Goal: Task Accomplishment & Management: Manage account settings

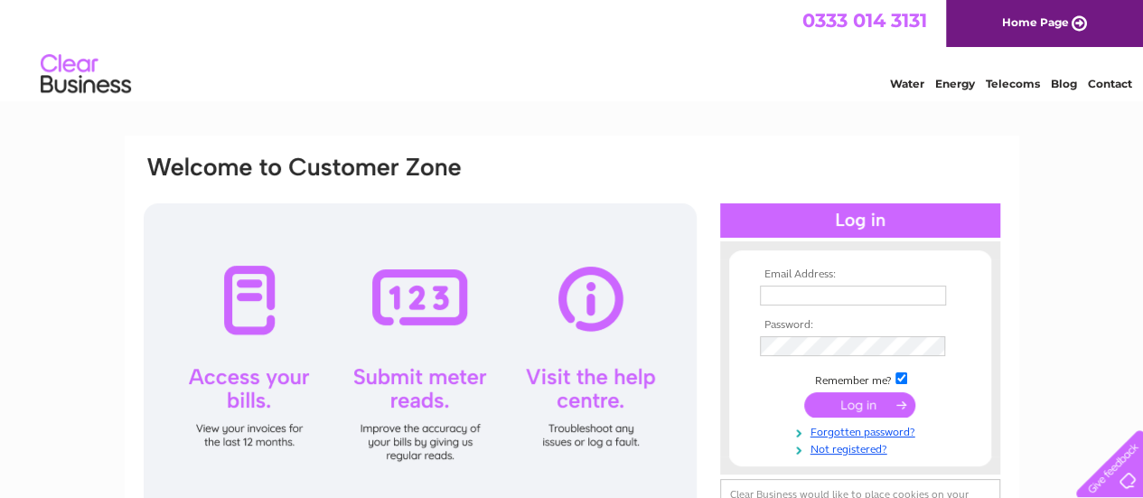
type input "[EMAIL_ADDRESS][DOMAIN_NAME]"
click at [867, 402] on input "submit" at bounding box center [859, 404] width 111 height 25
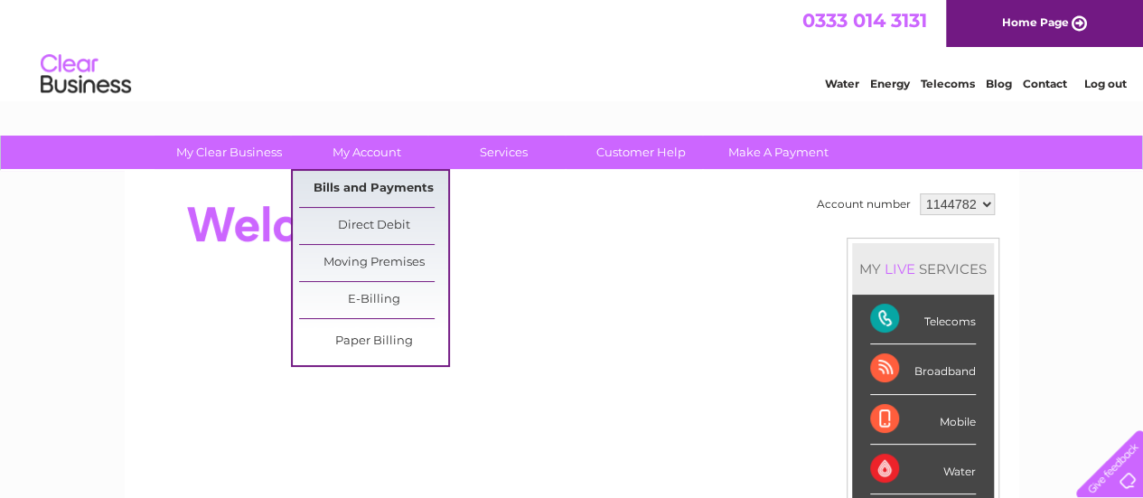
click at [366, 194] on link "Bills and Payments" at bounding box center [373, 189] width 149 height 36
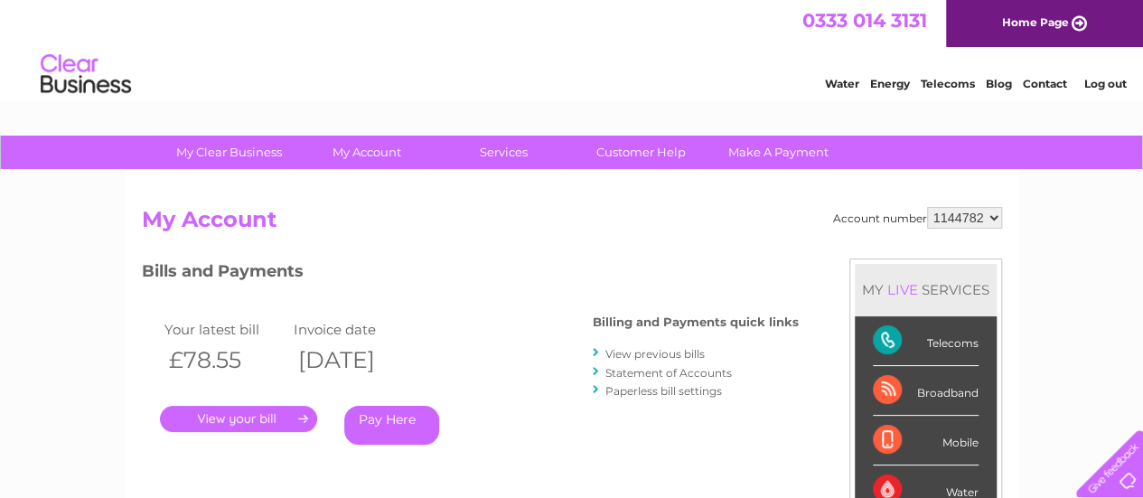
click at [285, 422] on link "." at bounding box center [238, 419] width 157 height 26
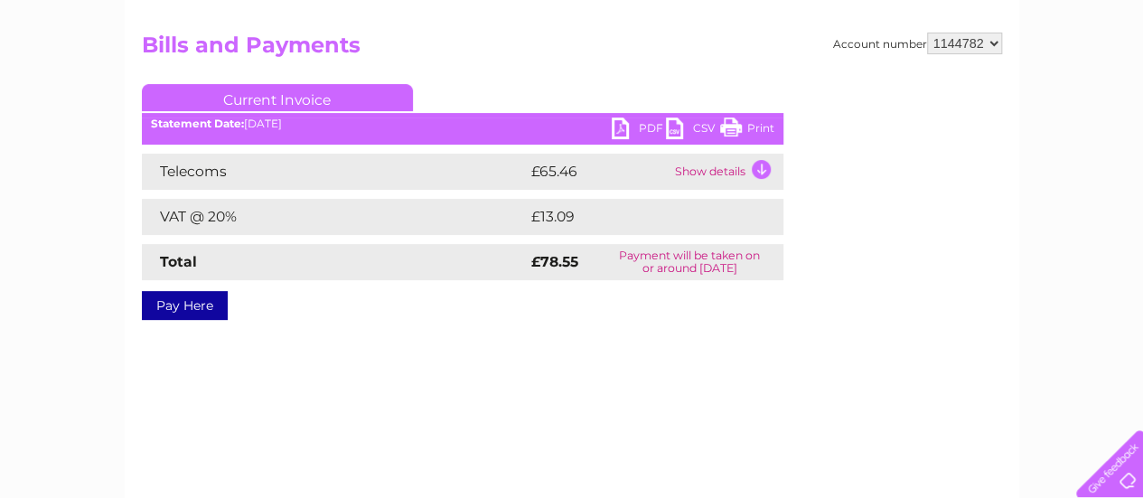
scroll to position [181, 0]
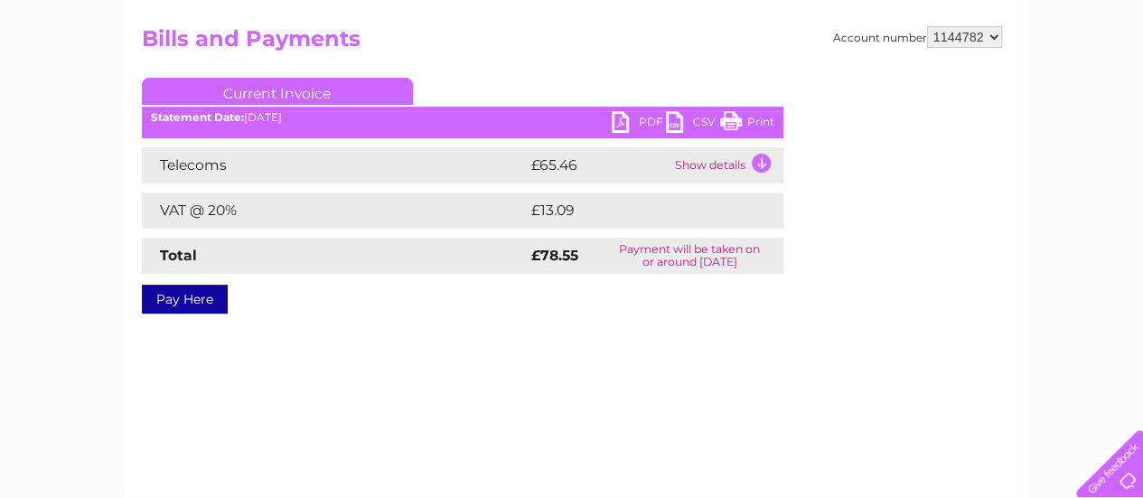
click at [624, 120] on link "PDF" at bounding box center [639, 124] width 54 height 26
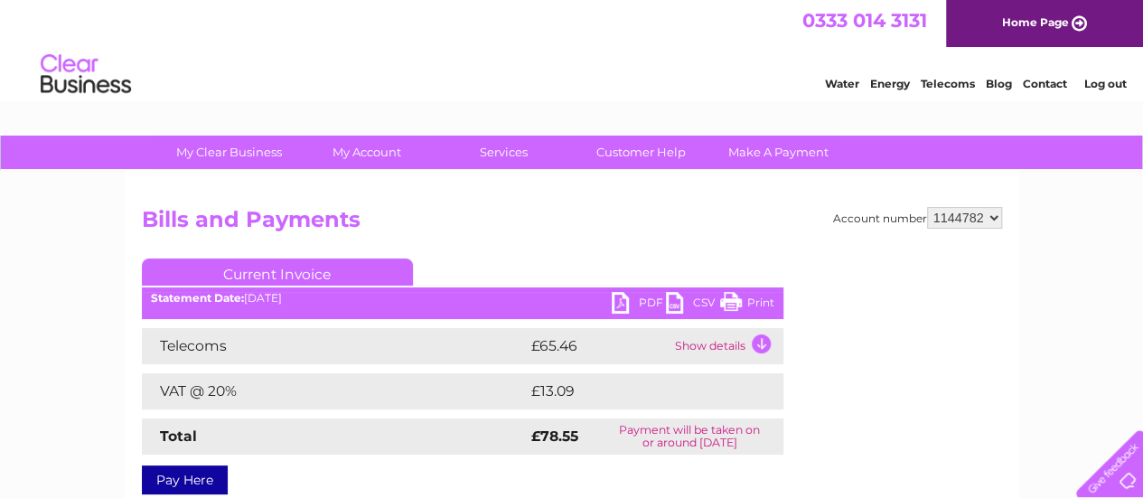
scroll to position [0, 0]
click at [1104, 86] on link "Log out" at bounding box center [1105, 84] width 42 height 14
